Goal: Information Seeking & Learning: Learn about a topic

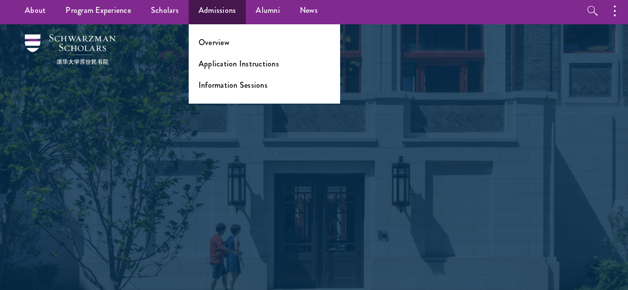
click at [215, 69] on ul "Overview Application Instructions Information Sessions" at bounding box center [264, 63] width 151 height 79
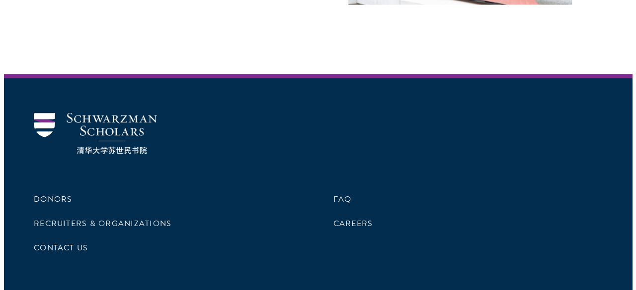
scroll to position [2918, 0]
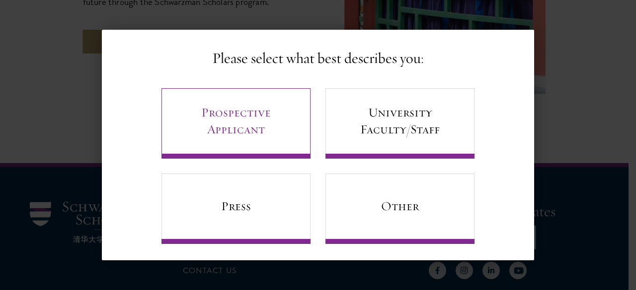
scroll to position [64, 0]
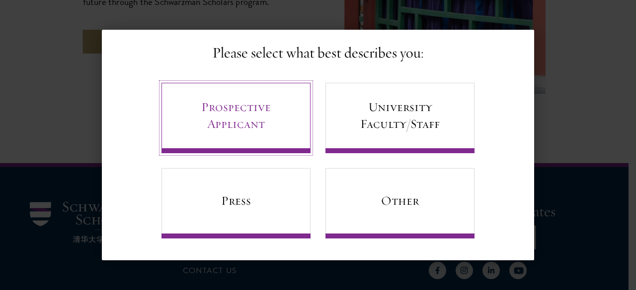
click at [194, 114] on link "Prospective Applicant" at bounding box center [235, 118] width 149 height 71
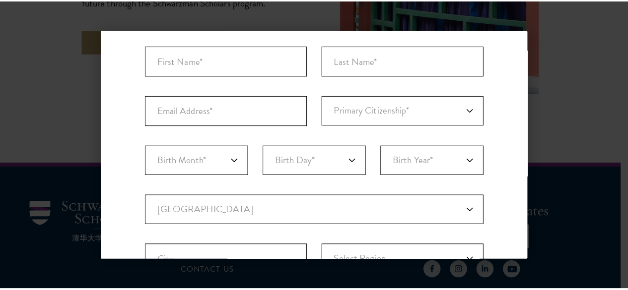
scroll to position [0, 0]
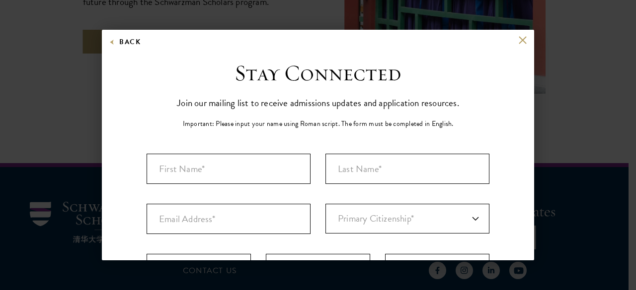
click at [508, 40] on div "Back" at bounding box center [318, 48] width 432 height 24
click at [518, 40] on button at bounding box center [522, 40] width 8 height 8
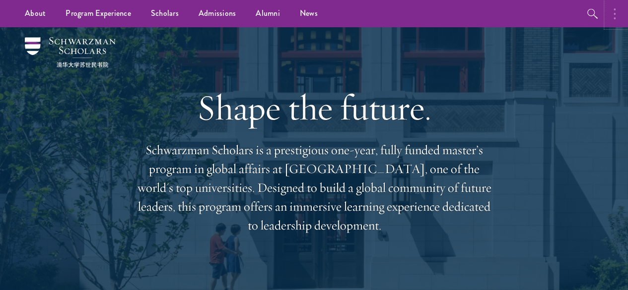
click at [619, 15] on button "button" at bounding box center [617, 13] width 22 height 27
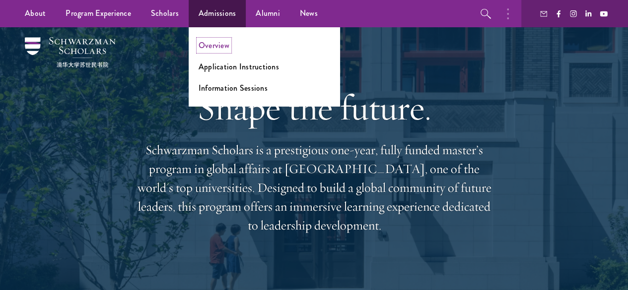
click at [204, 45] on link "Overview" at bounding box center [214, 45] width 31 height 11
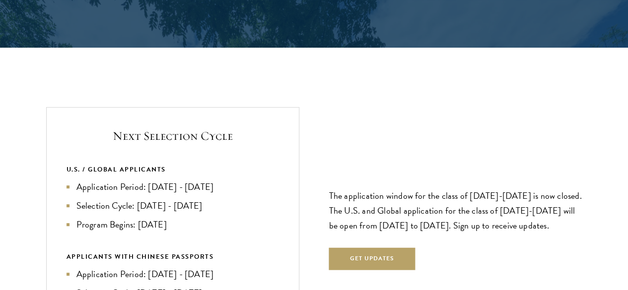
scroll to position [2016, 0]
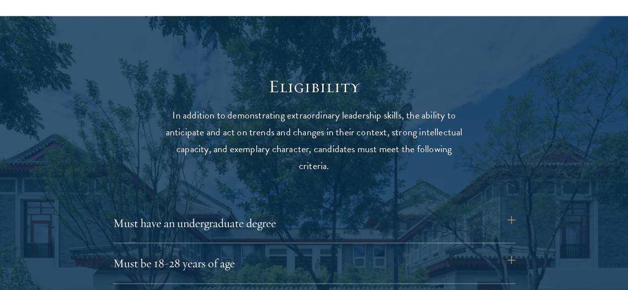
scroll to position [1260, 0]
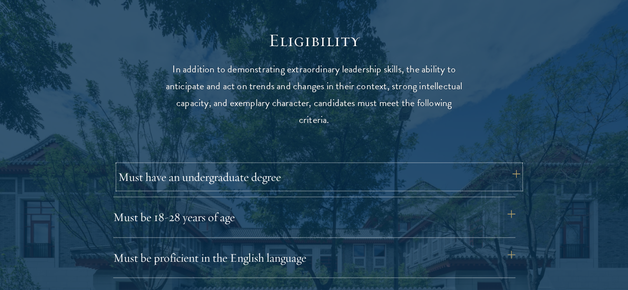
click at [455, 171] on button "Must have an undergraduate degree" at bounding box center [319, 177] width 402 height 24
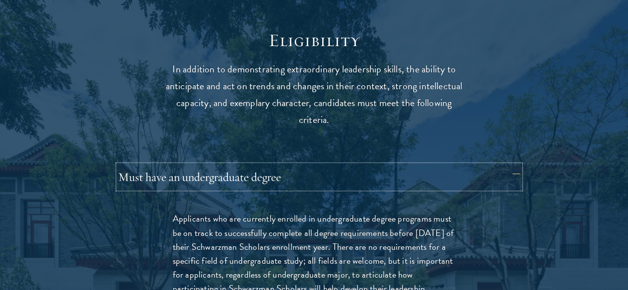
click at [455, 171] on button "Must have an undergraduate degree" at bounding box center [319, 177] width 402 height 24
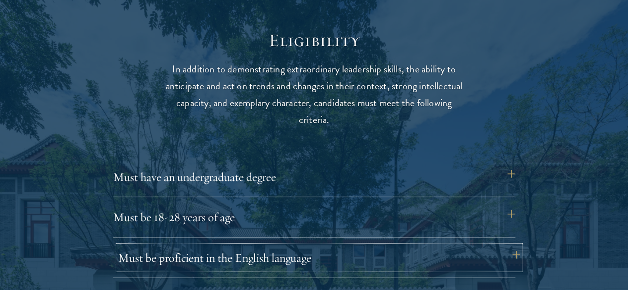
click at [457, 246] on button "Must be proficient in the English language" at bounding box center [319, 258] width 402 height 24
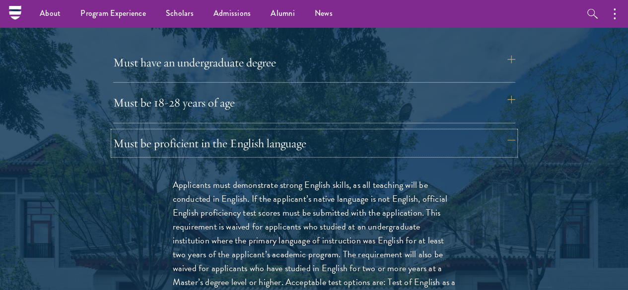
scroll to position [1364, 0]
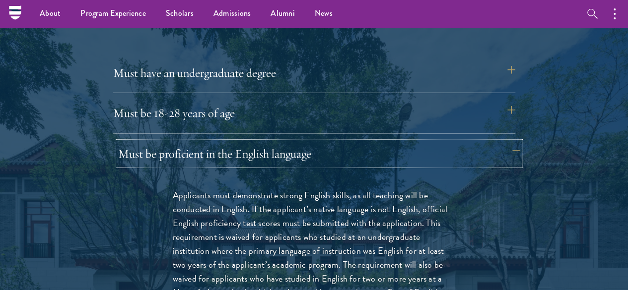
click at [503, 142] on button "Must be proficient in the English language" at bounding box center [319, 154] width 402 height 24
